Goal: Navigation & Orientation: Find specific page/section

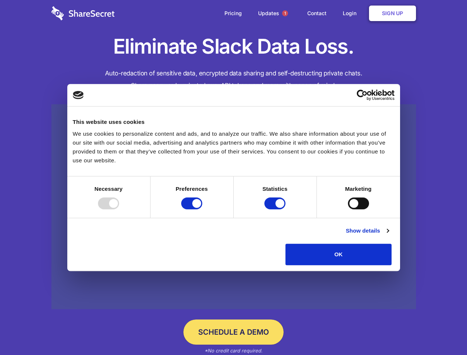
click at [119, 209] on div at bounding box center [108, 203] width 21 height 12
click at [202, 209] on input "Preferences" at bounding box center [191, 203] width 21 height 12
checkbox input "false"
click at [276, 209] on input "Statistics" at bounding box center [274, 203] width 21 height 12
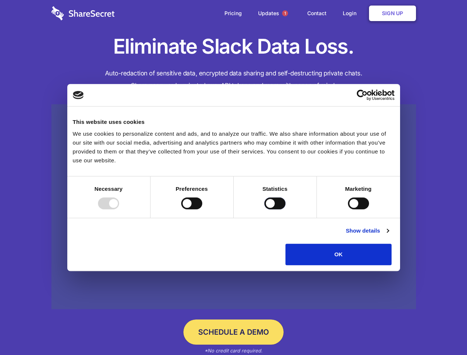
checkbox input "false"
click at [348, 209] on input "Marketing" at bounding box center [358, 203] width 21 height 12
checkbox input "true"
click at [389, 235] on link "Show details" at bounding box center [367, 230] width 43 height 9
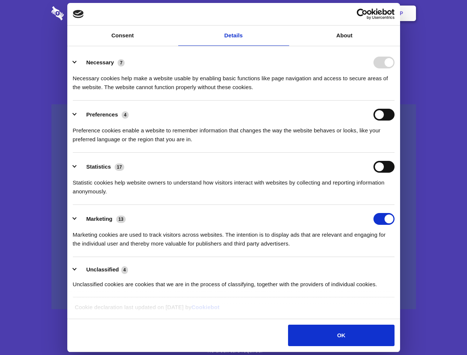
click at [395, 101] on li "Necessary 7 Necessary cookies help make a website usable by enabling basic func…" at bounding box center [234, 74] width 322 height 52
click at [285, 13] on span "1" at bounding box center [285, 13] width 6 height 6
